Goal: Transaction & Acquisition: Purchase product/service

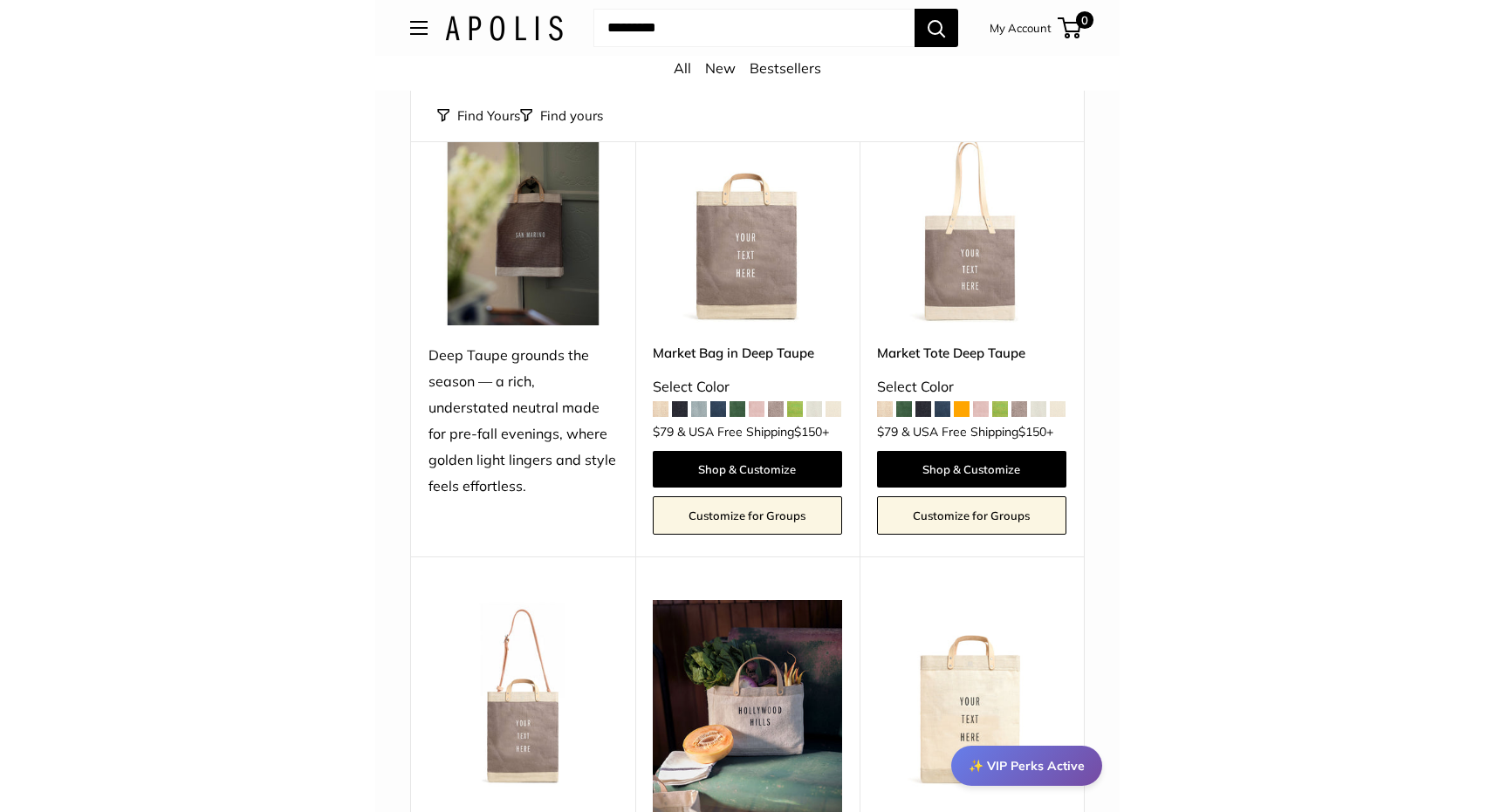
scroll to position [6225, 0]
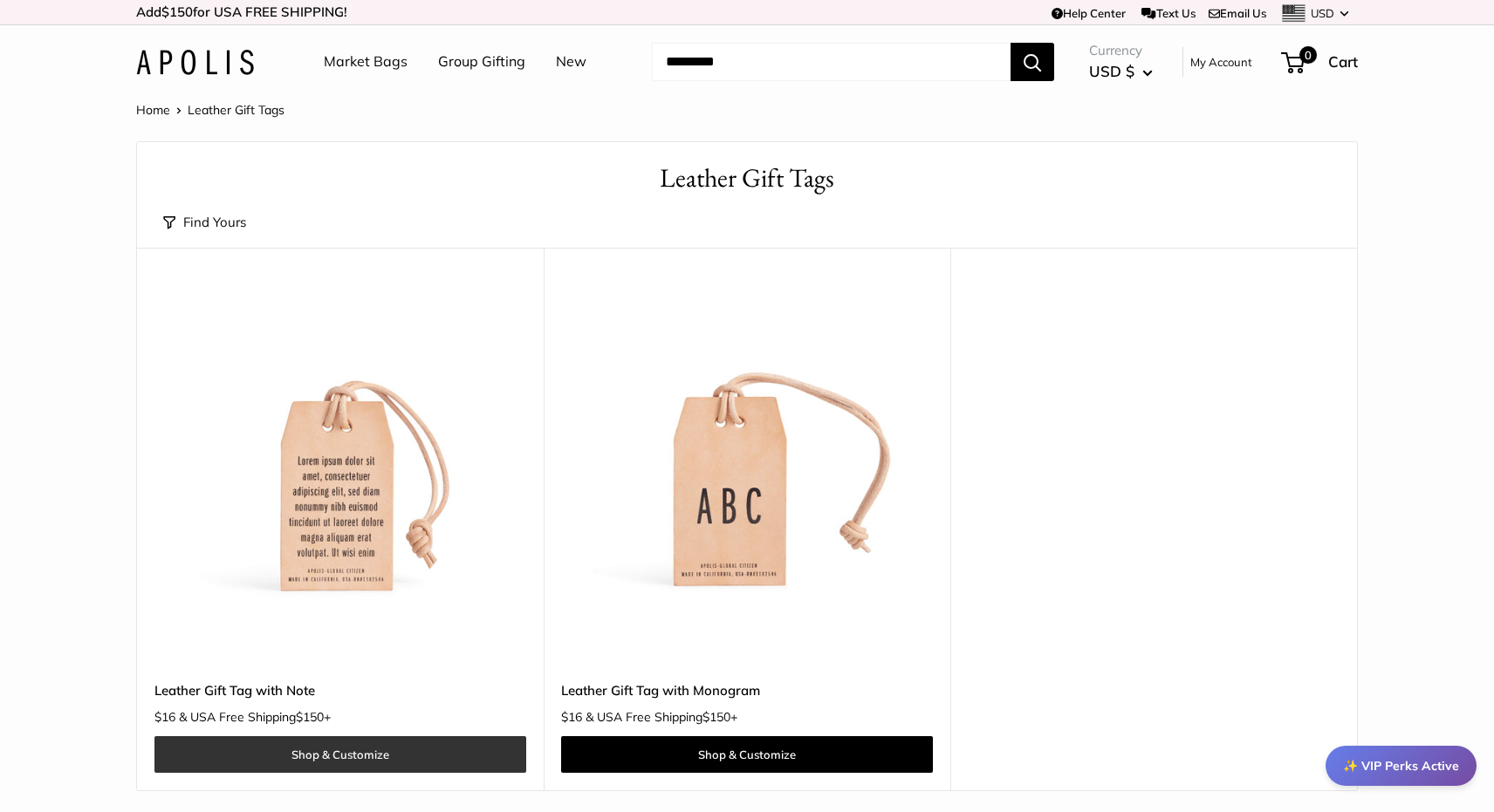
click at [350, 747] on link "Shop & Customize" at bounding box center [340, 755] width 372 height 37
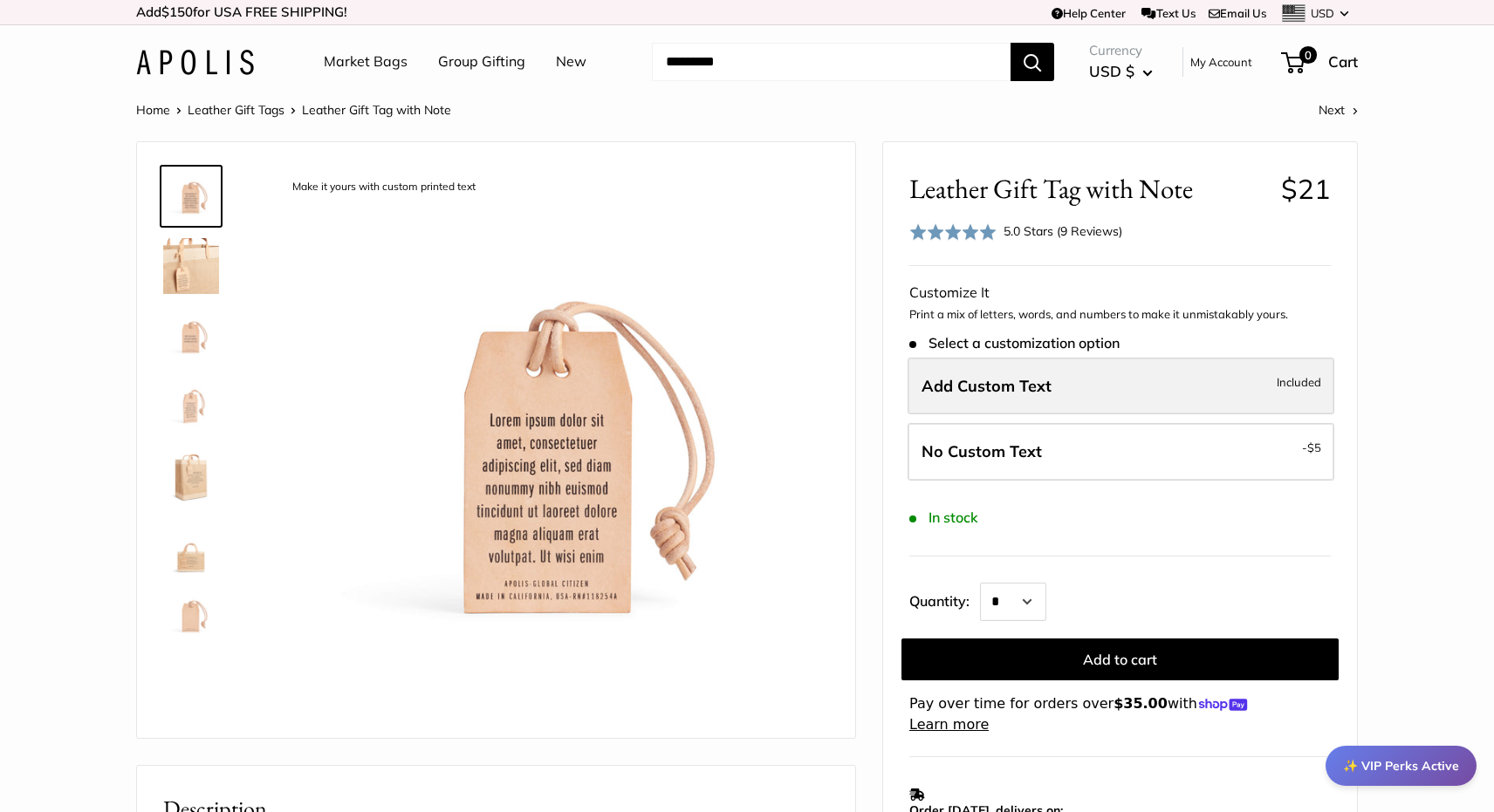
click at [958, 384] on span "Add Custom Text" at bounding box center [986, 386] width 130 height 20
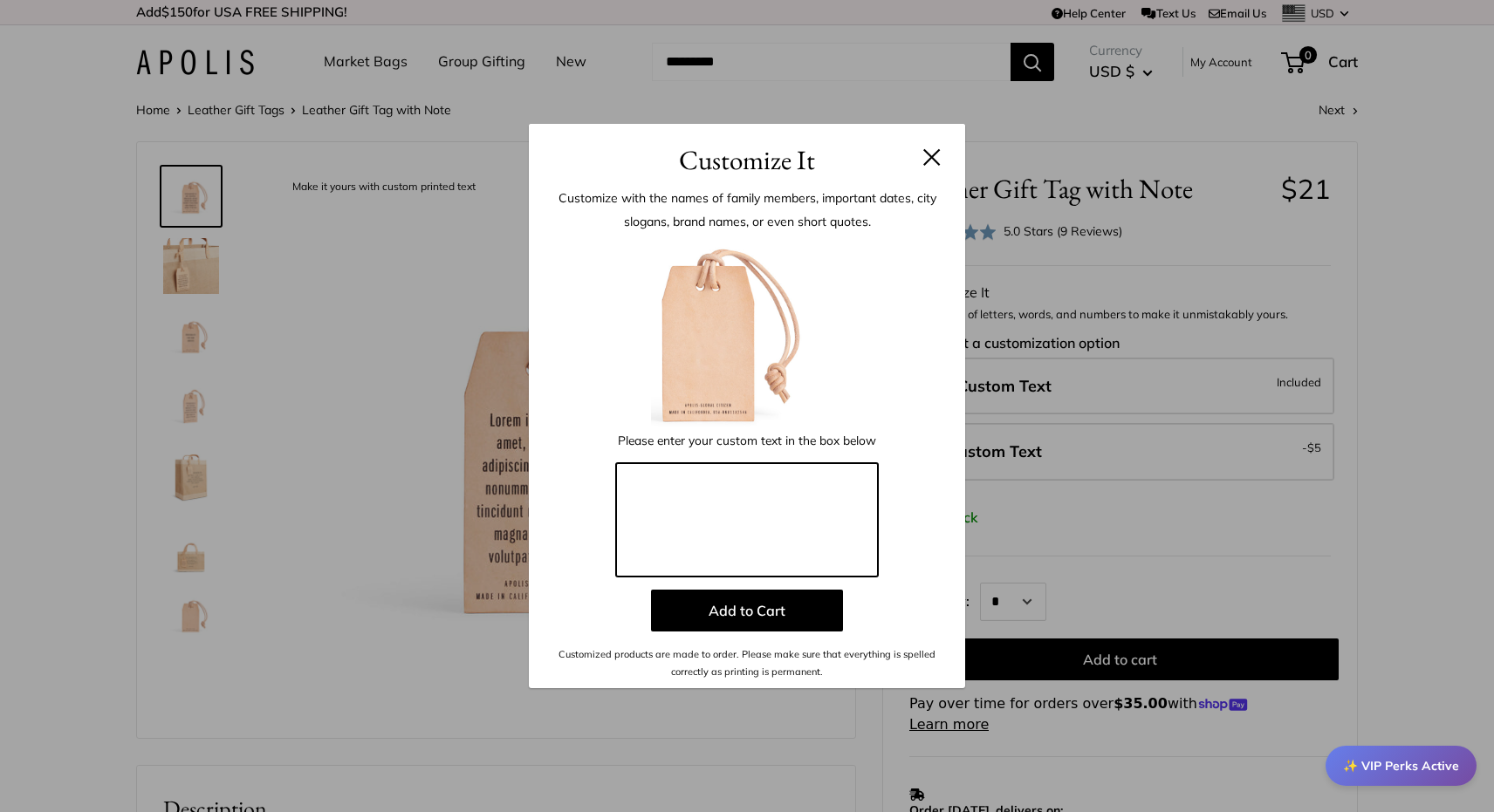
click at [655, 493] on textarea at bounding box center [747, 520] width 262 height 114
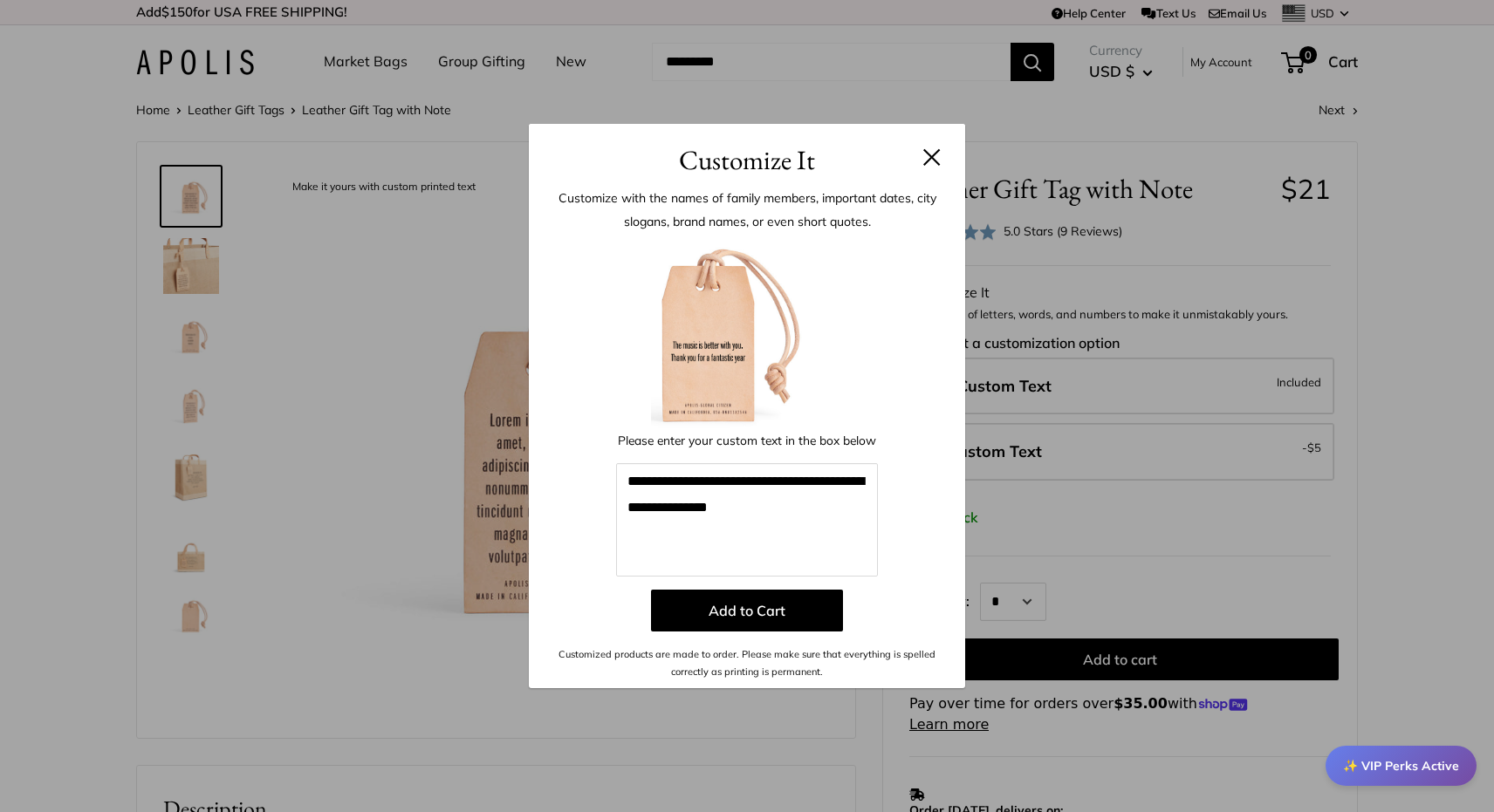
click at [1216, 70] on div "**********" at bounding box center [747, 406] width 1494 height 812
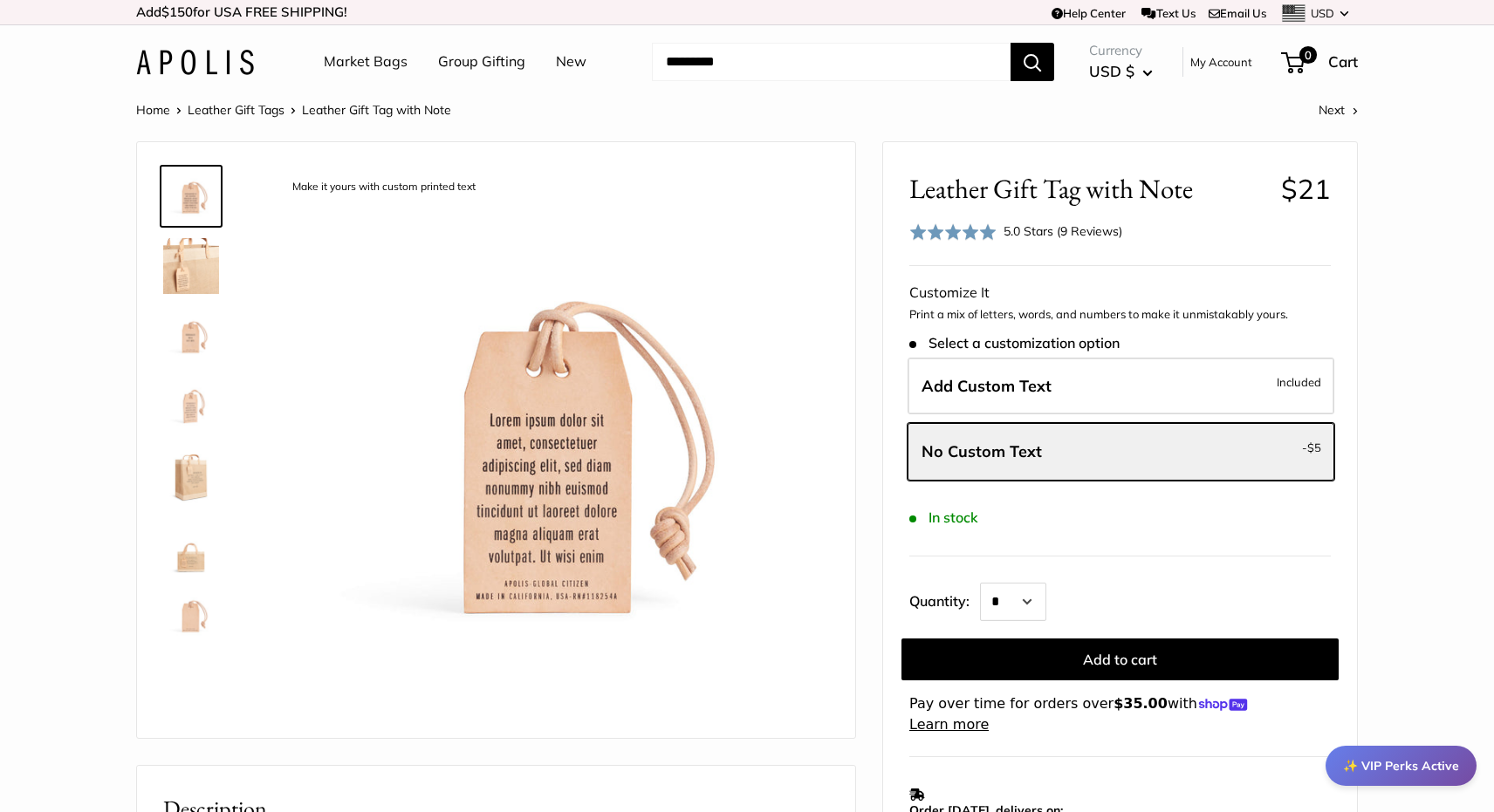
click at [1220, 60] on link "My Account" at bounding box center [1221, 61] width 62 height 21
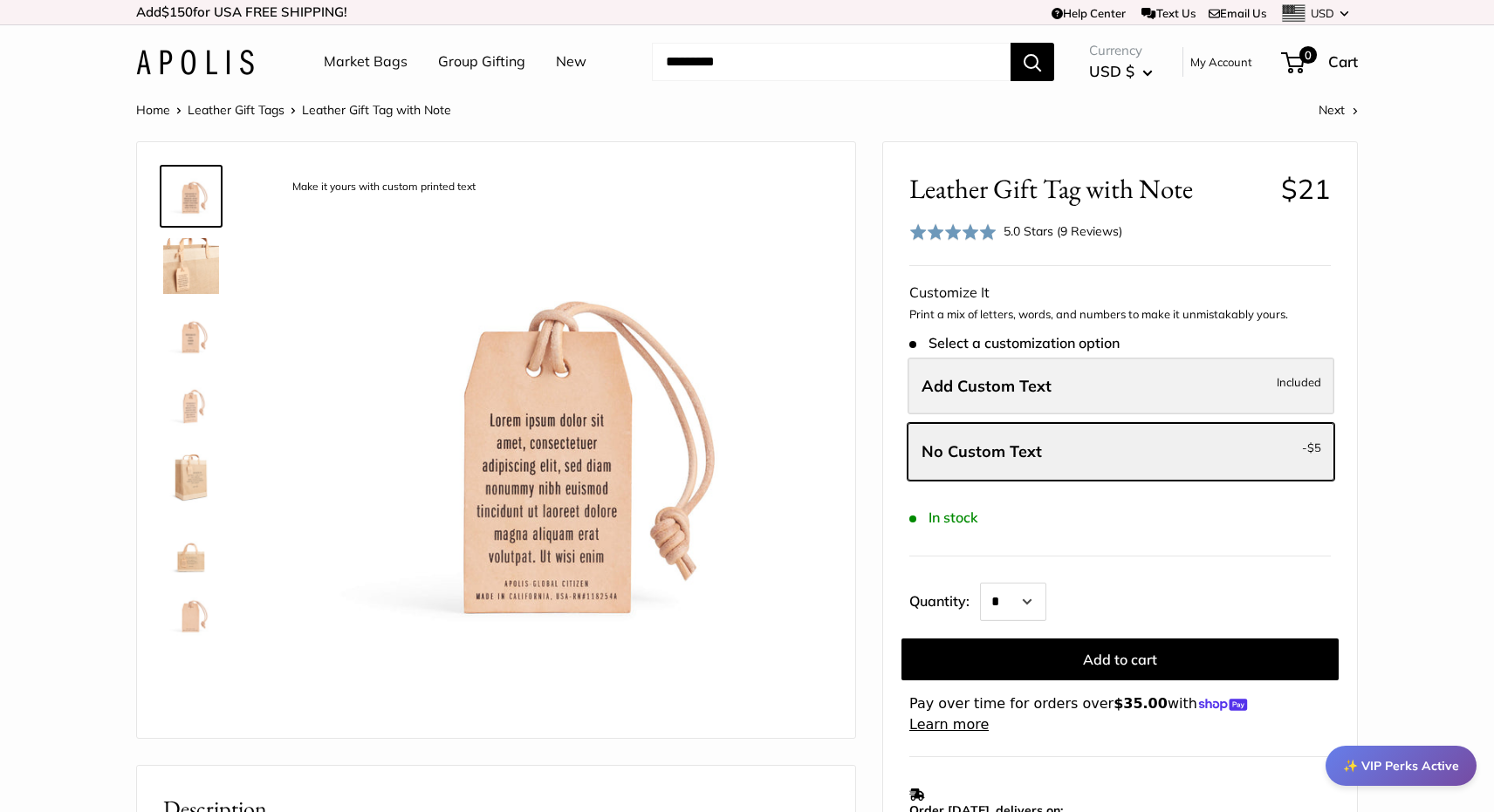
click at [1021, 389] on span "Add Custom Text" at bounding box center [986, 386] width 130 height 20
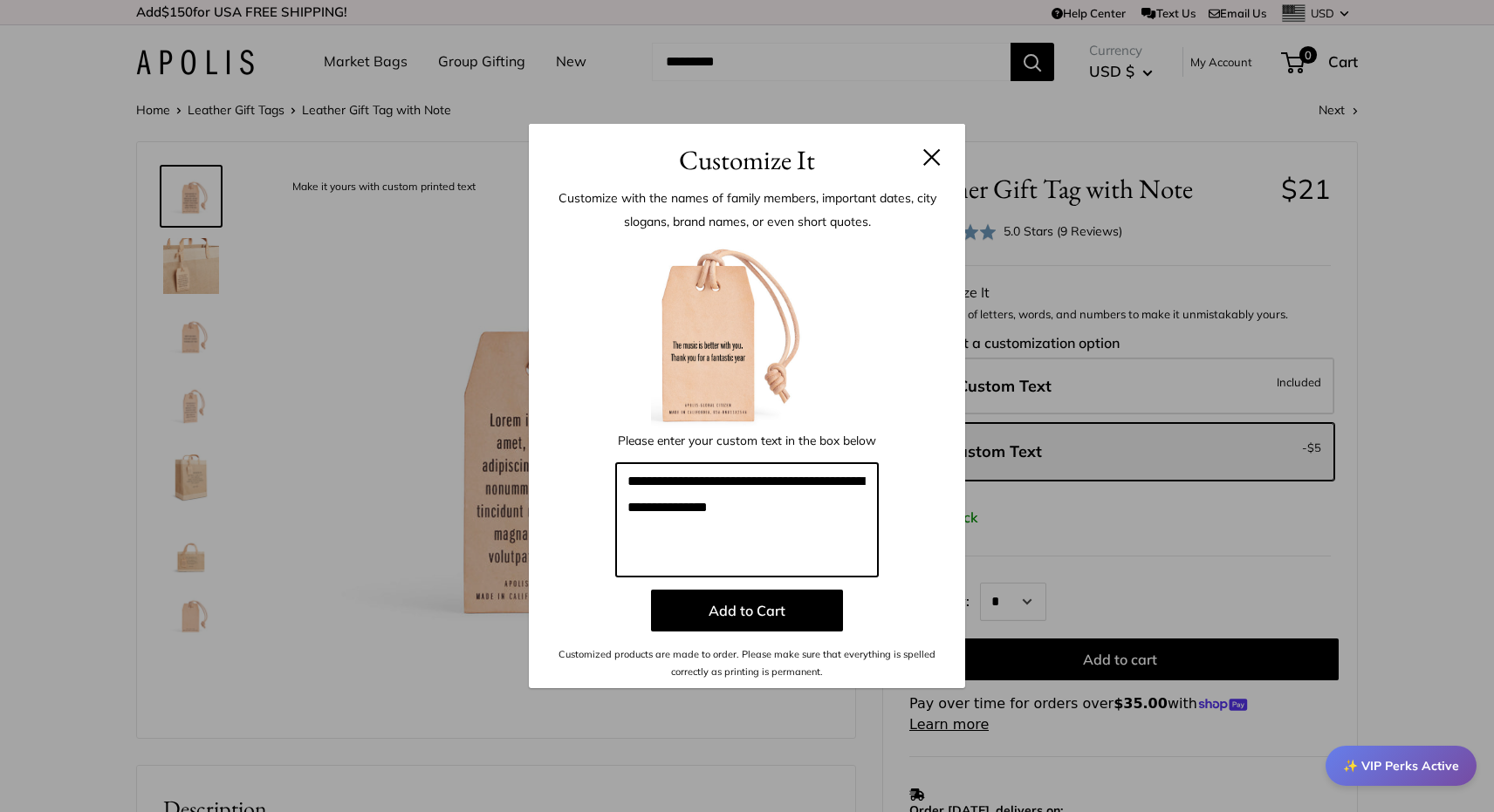
drag, startPoint x: 690, startPoint y: 505, endPoint x: 726, endPoint y: 505, distance: 36.0
click at [726, 505] on textarea "**********" at bounding box center [747, 520] width 262 height 114
click at [687, 509] on textarea "**********" at bounding box center [747, 520] width 262 height 114
drag, startPoint x: 774, startPoint y: 514, endPoint x: 687, endPoint y: 503, distance: 87.7
click at [687, 503] on textarea "**********" at bounding box center [747, 520] width 262 height 114
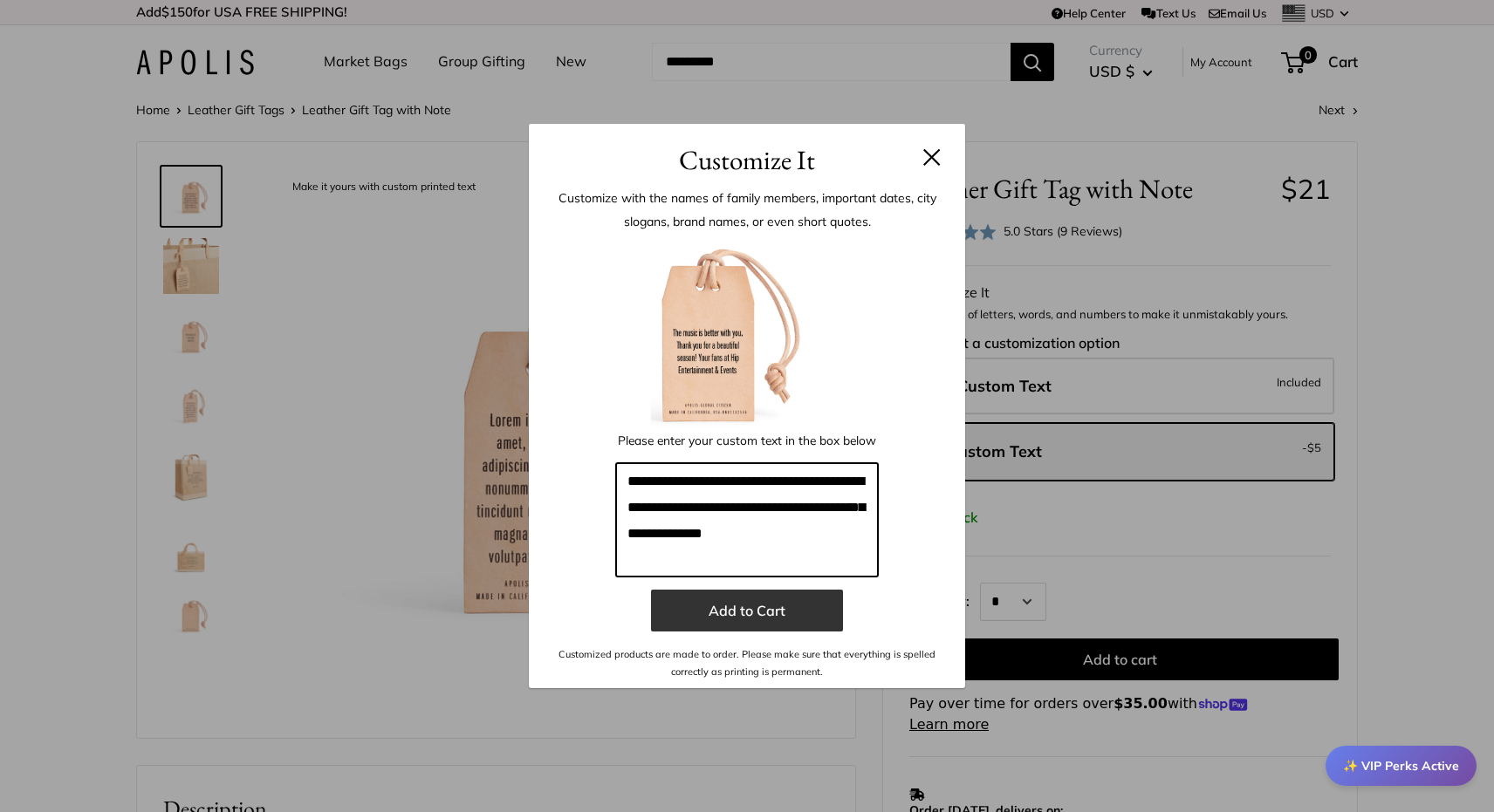
type textarea "**********"
click at [741, 617] on button "Add to Cart" at bounding box center [747, 610] width 192 height 42
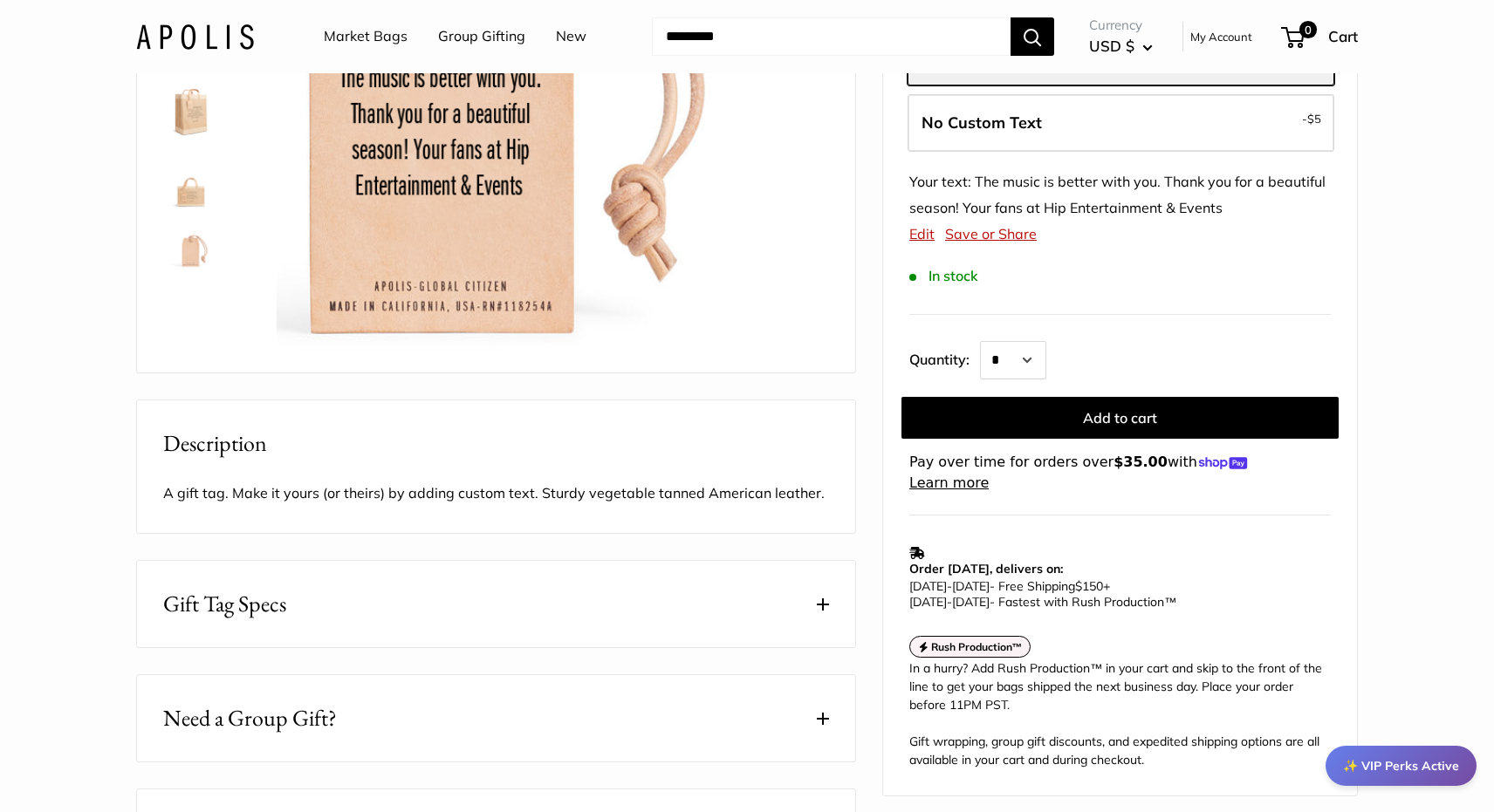
scroll to position [367, 0]
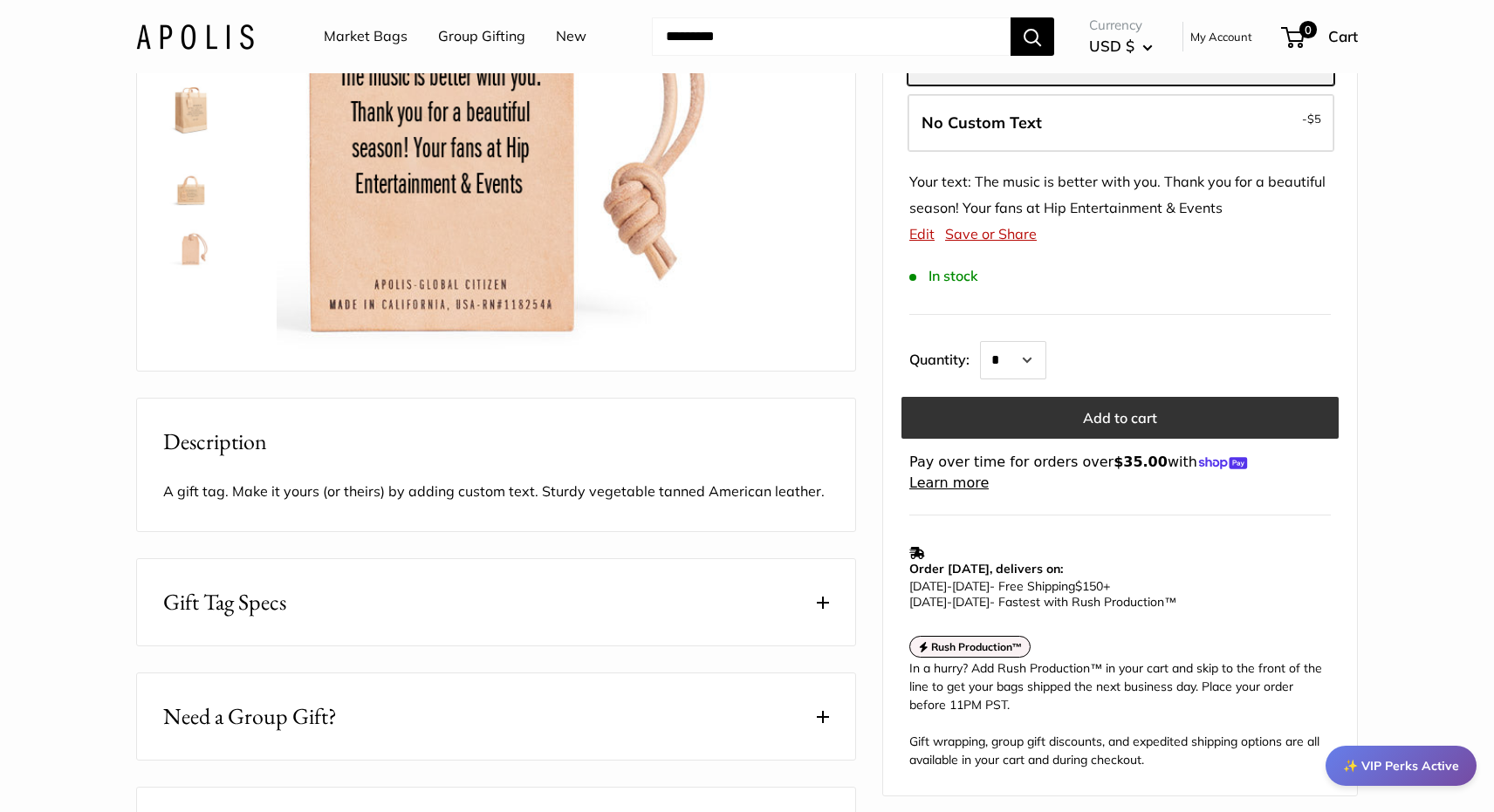
click at [998, 413] on button "Add to cart" at bounding box center [1120, 418] width 437 height 42
click at [1112, 414] on button "Add to cart" at bounding box center [1120, 418] width 437 height 42
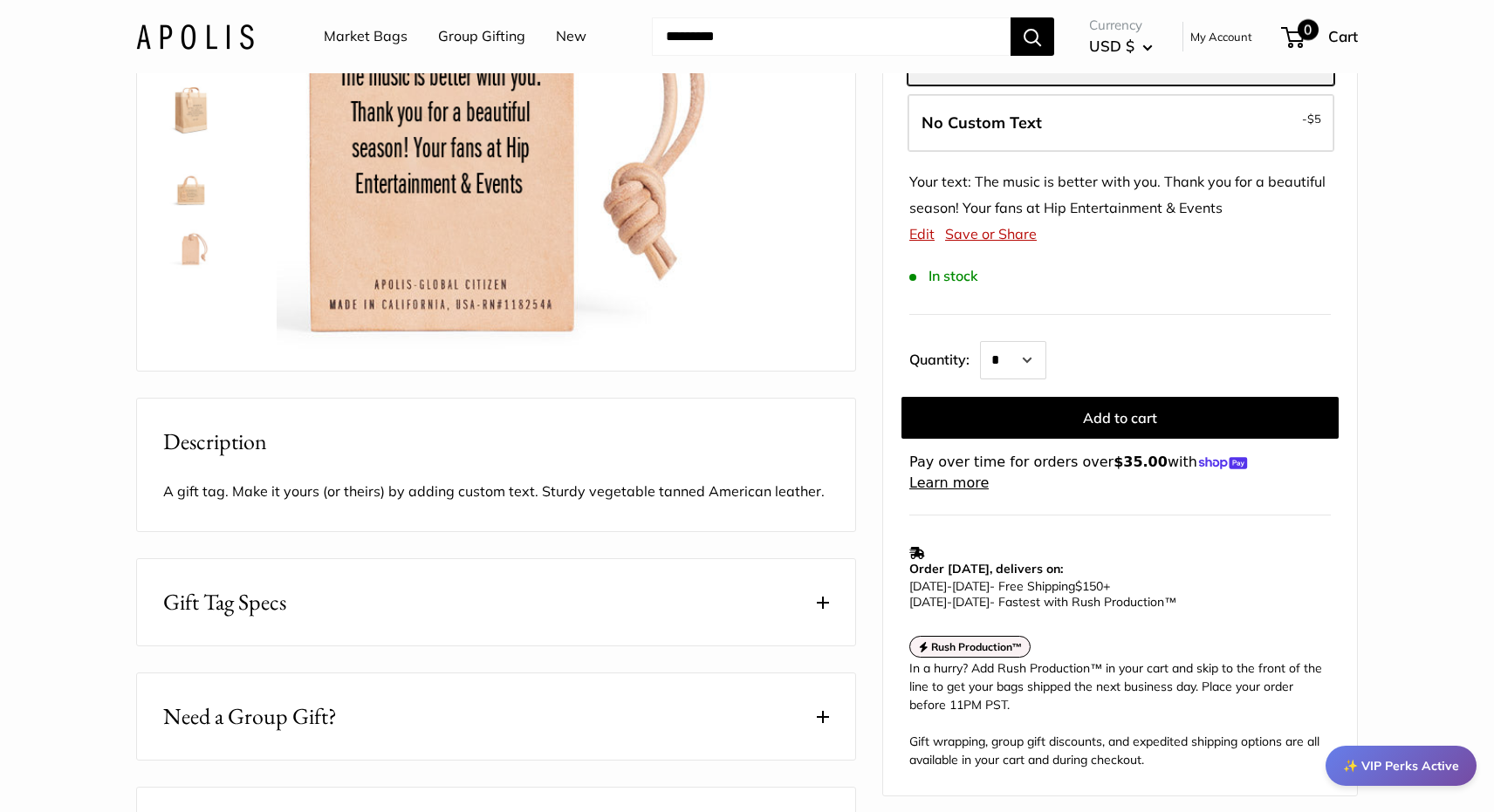
click at [1307, 35] on span "0" at bounding box center [1308, 29] width 21 height 21
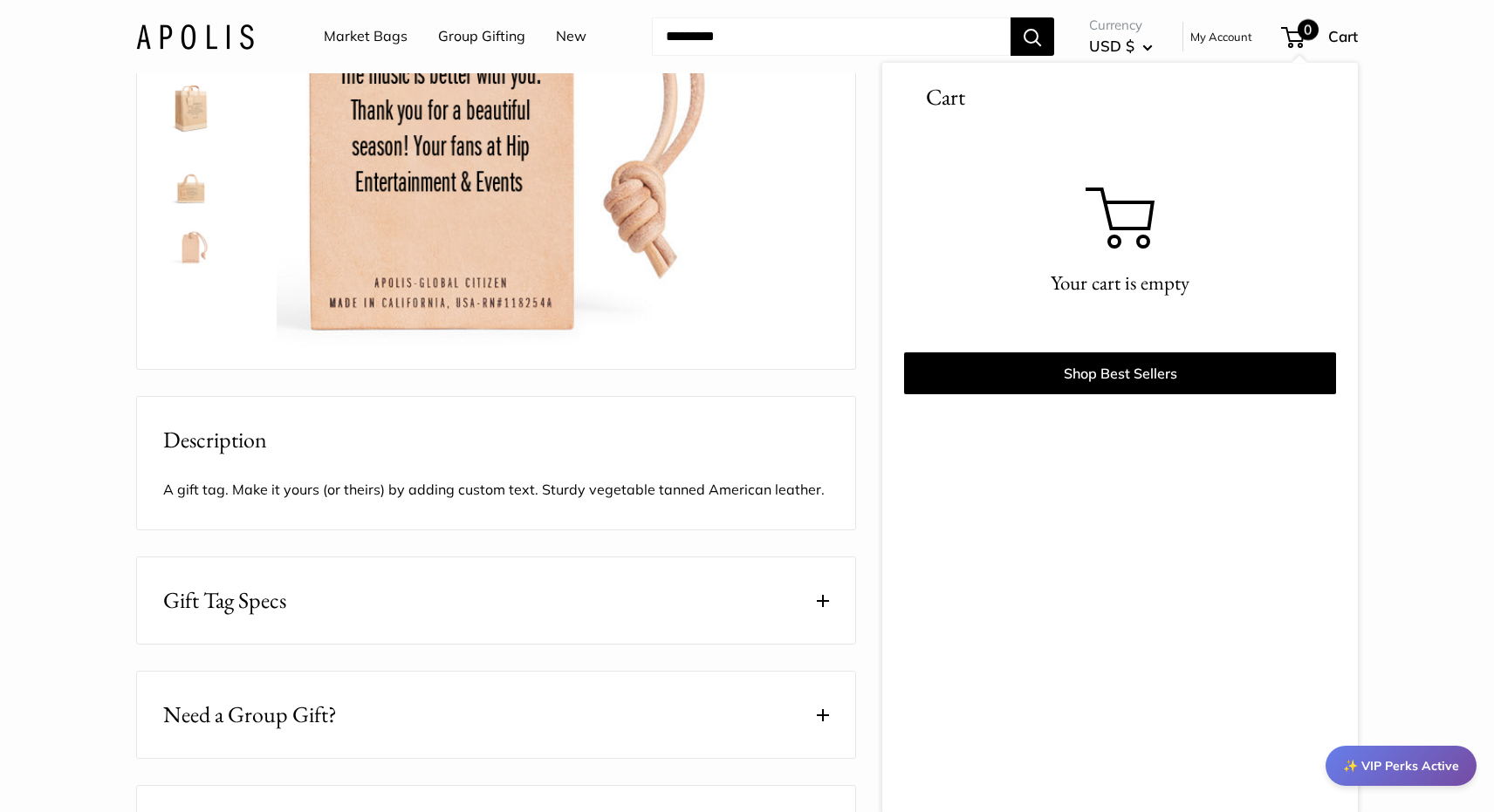
click at [825, 152] on img at bounding box center [553, 75] width 552 height 552
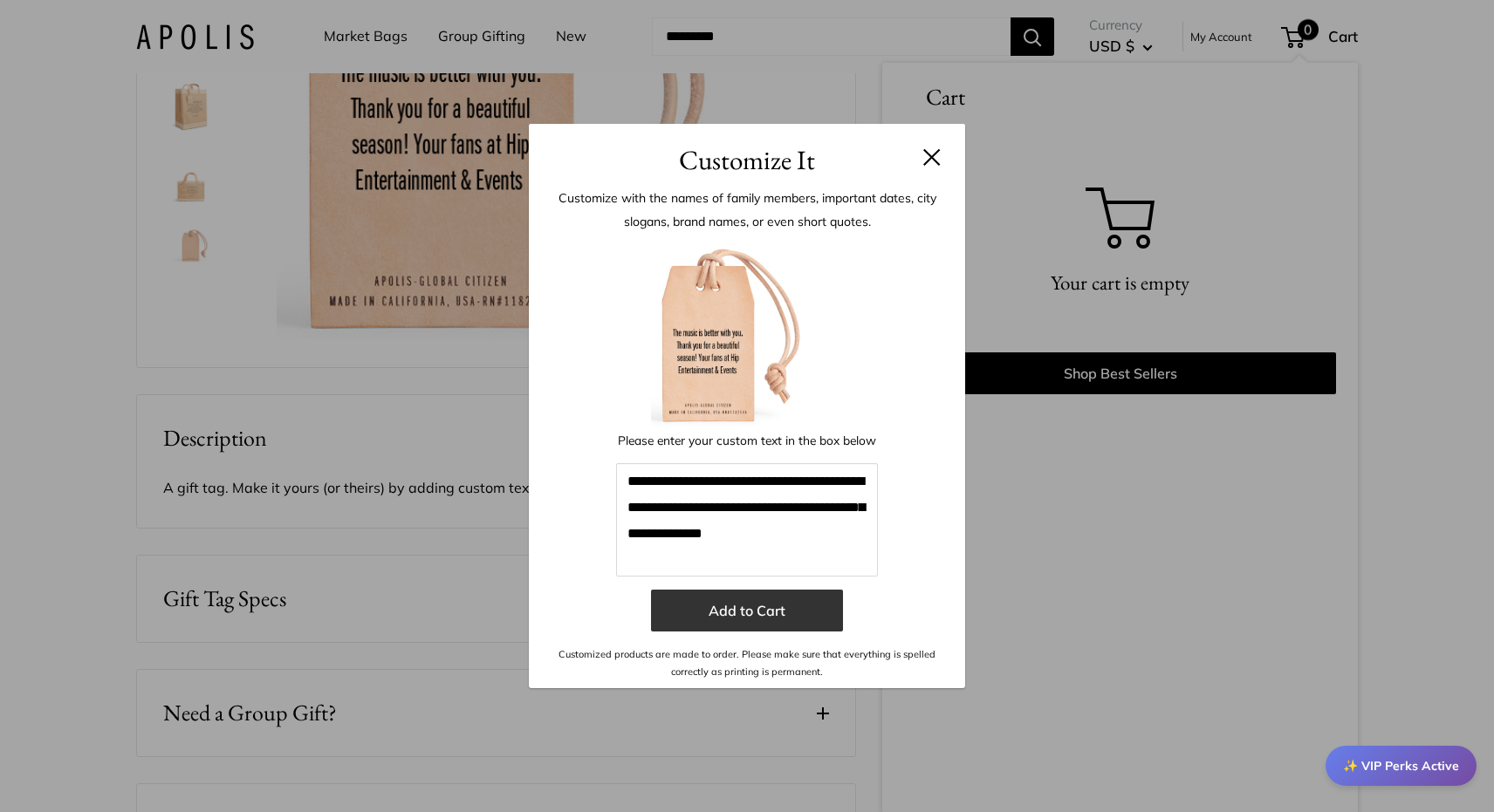
scroll to position [410, 0]
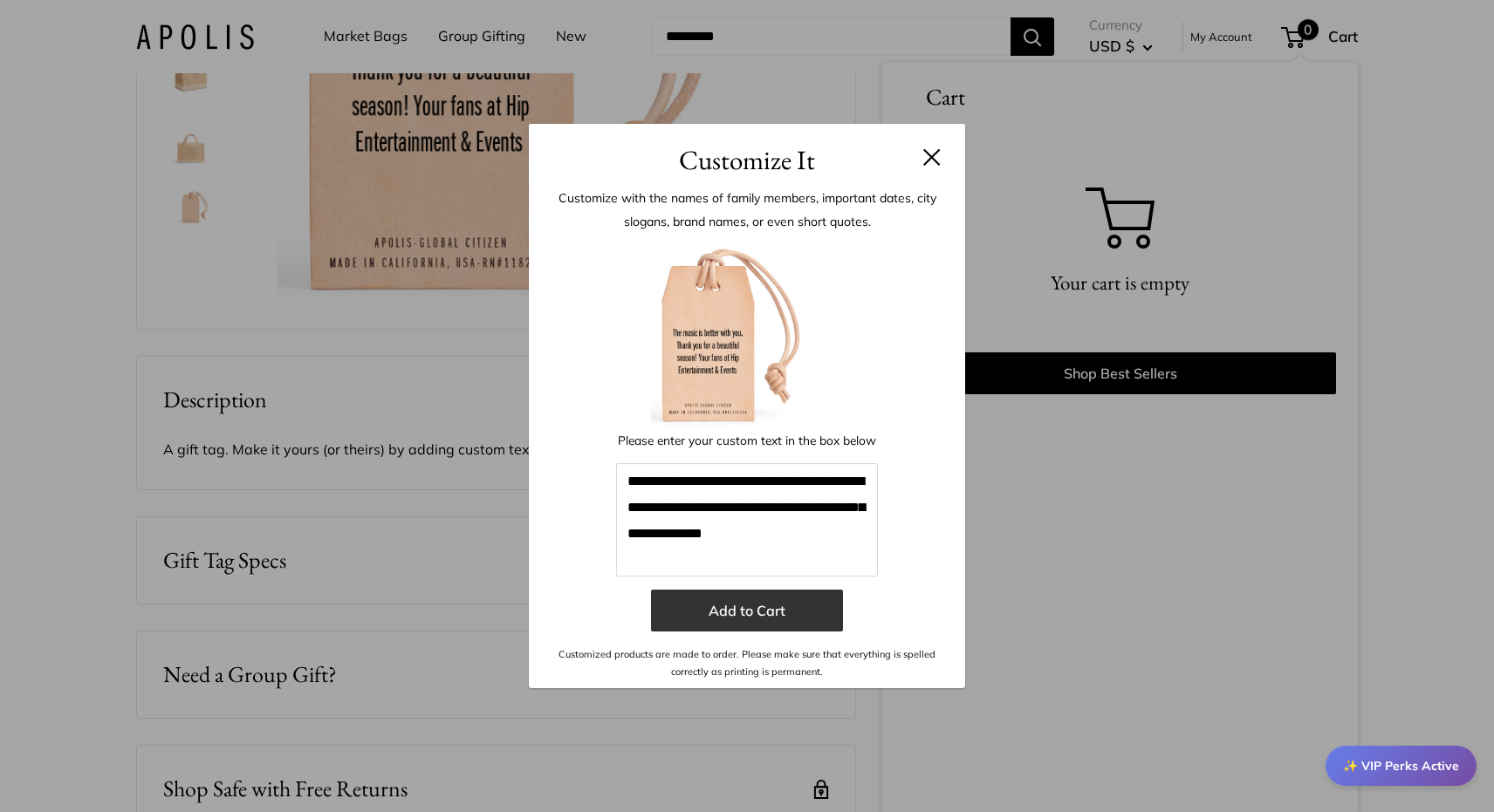
click at [752, 617] on button "Add to Cart" at bounding box center [747, 610] width 192 height 42
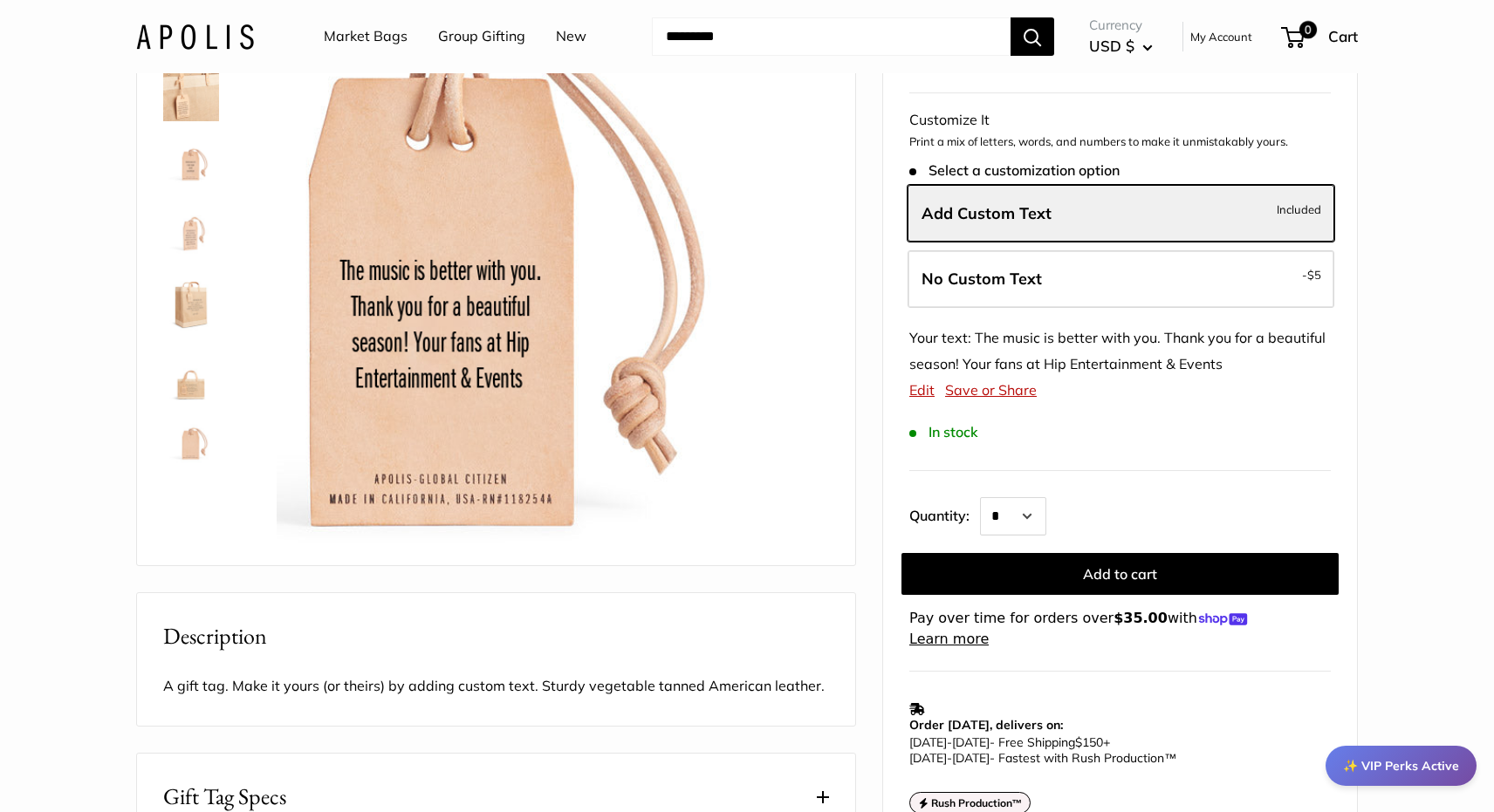
scroll to position [0, 0]
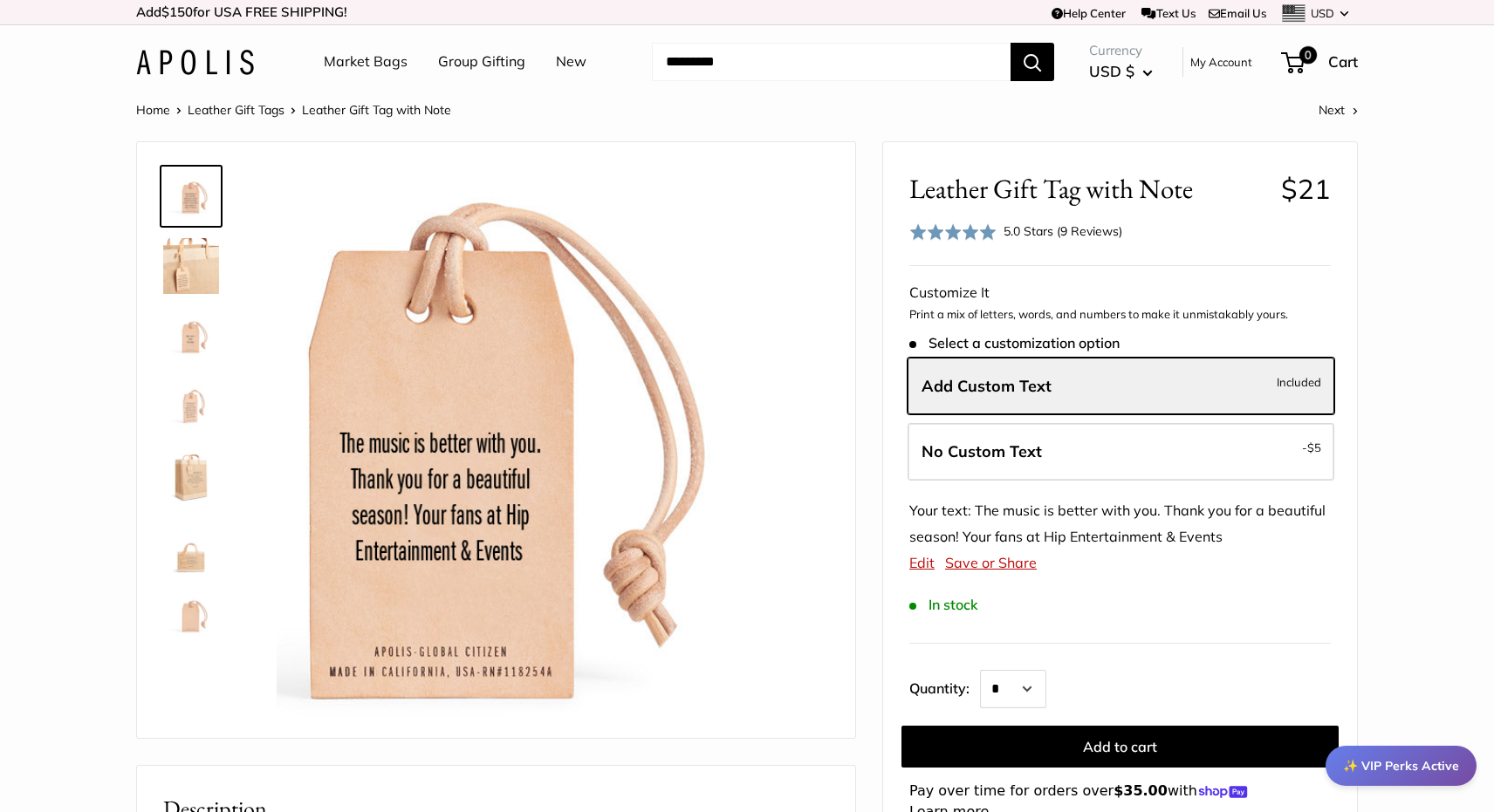
click at [1221, 62] on link "My Account" at bounding box center [1221, 61] width 62 height 21
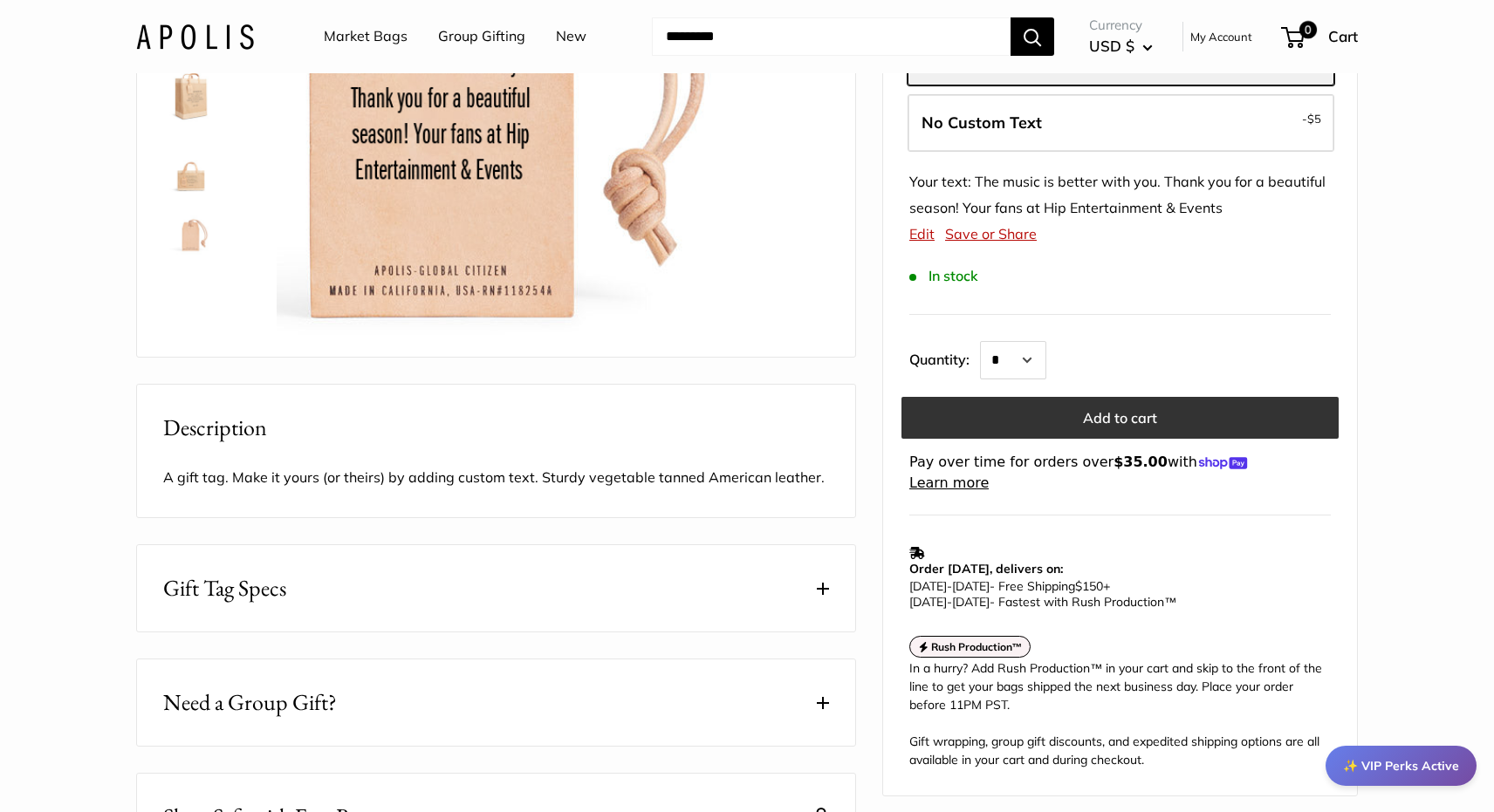
scroll to position [384, 0]
click at [1014, 421] on button "Add to cart" at bounding box center [1120, 418] width 437 height 42
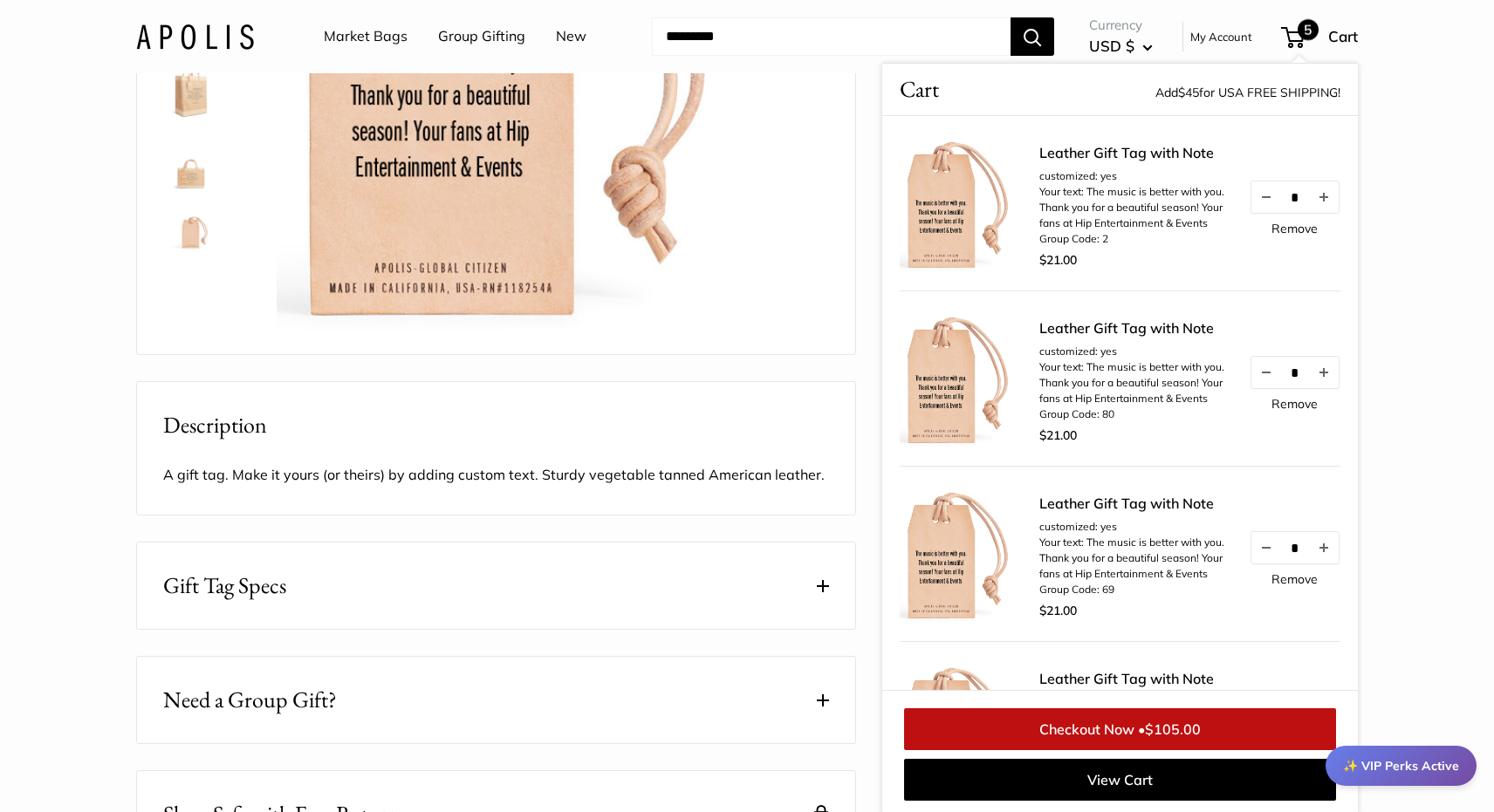
click at [1292, 231] on link "Remove" at bounding box center [1295, 229] width 47 height 13
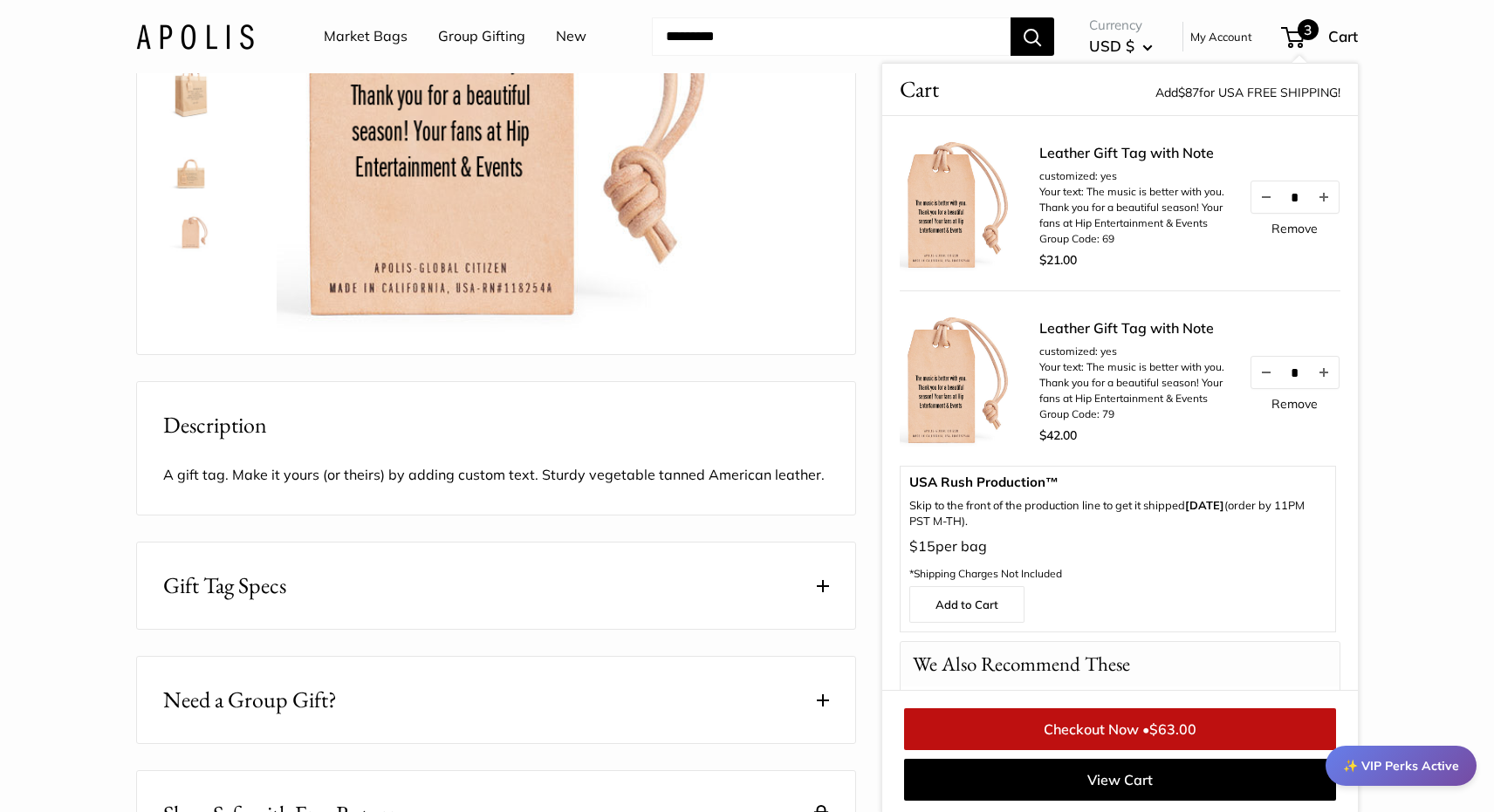
click at [1292, 231] on link "Remove" at bounding box center [1295, 229] width 47 height 13
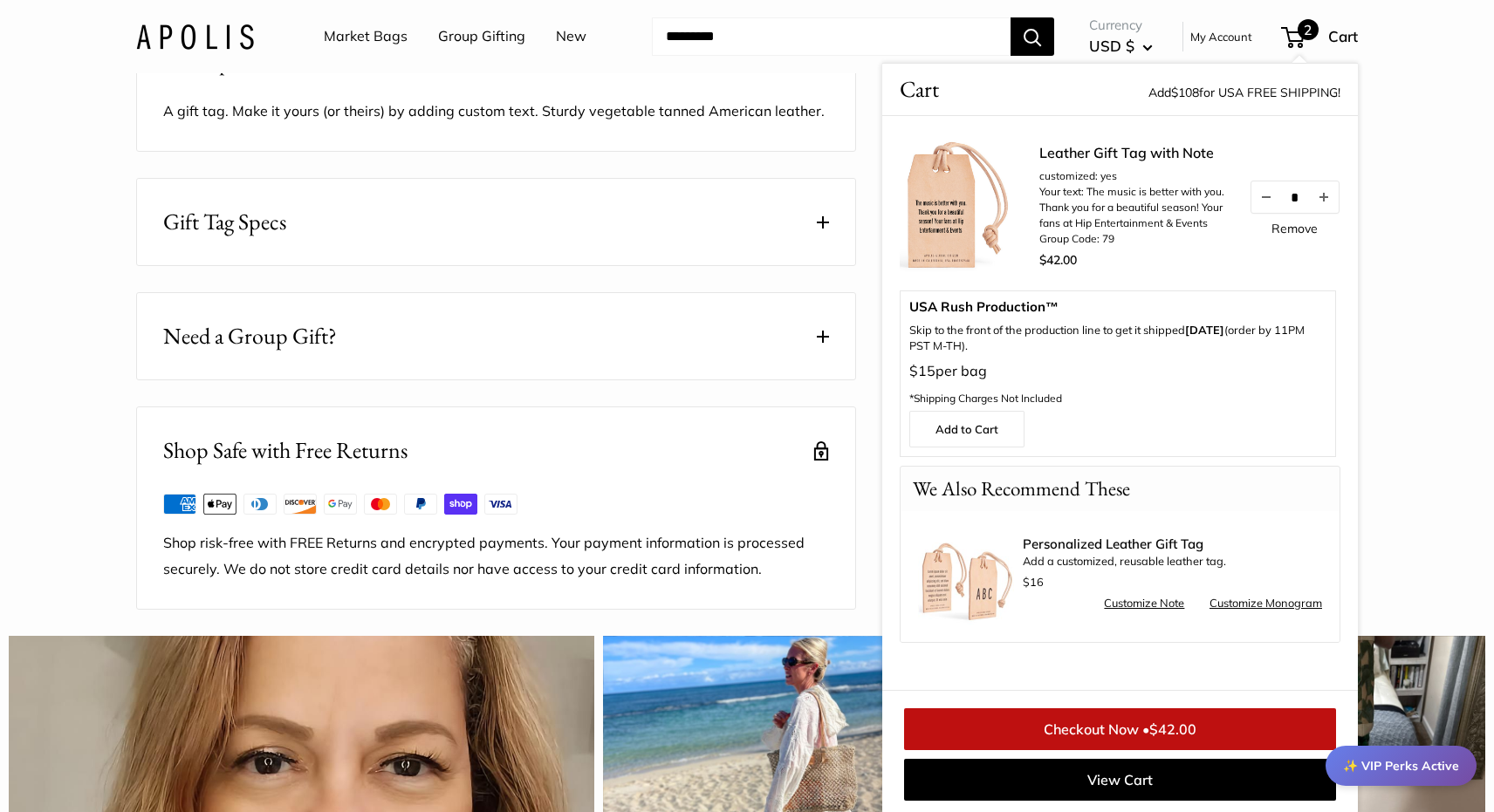
scroll to position [766, 0]
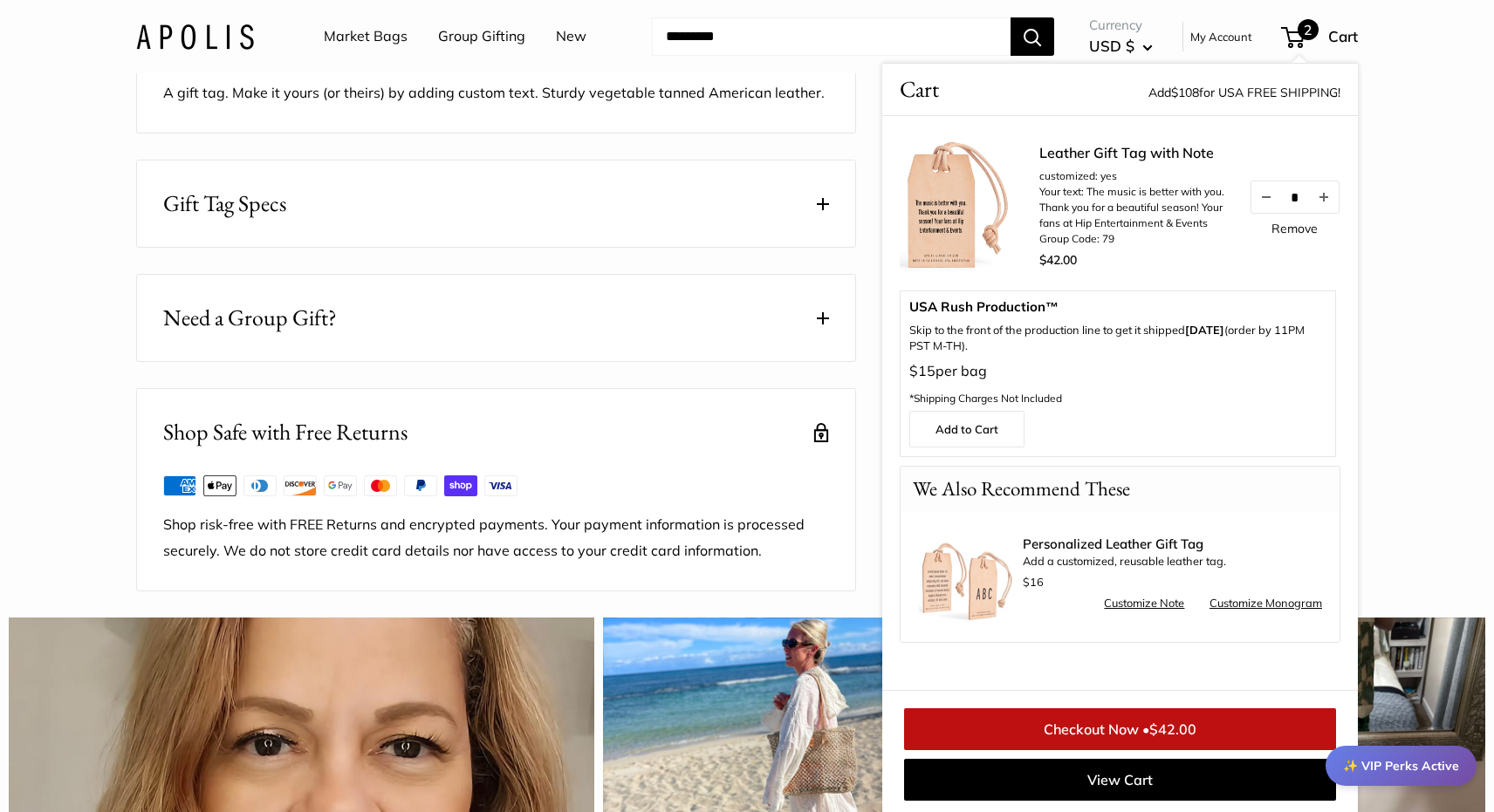
click at [1114, 725] on link "Checkout Now • $42.00" at bounding box center [1120, 730] width 432 height 42
